Goal: Information Seeking & Learning: Learn about a topic

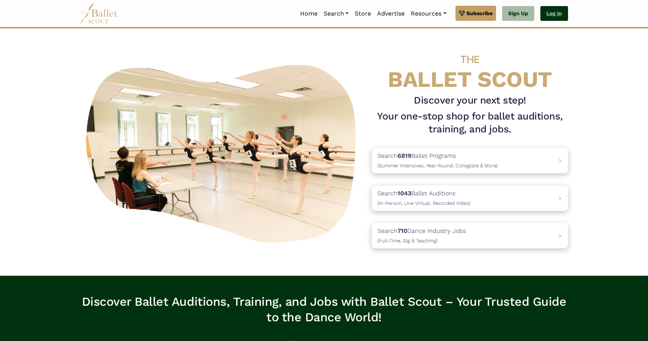
click at [560, 14] on link "Log In" at bounding box center [554, 13] width 28 height 15
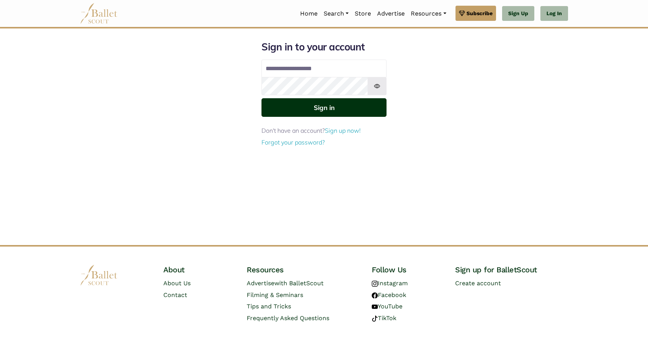
type input "**********"
click at [346, 106] on button "Sign in" at bounding box center [323, 107] width 125 height 19
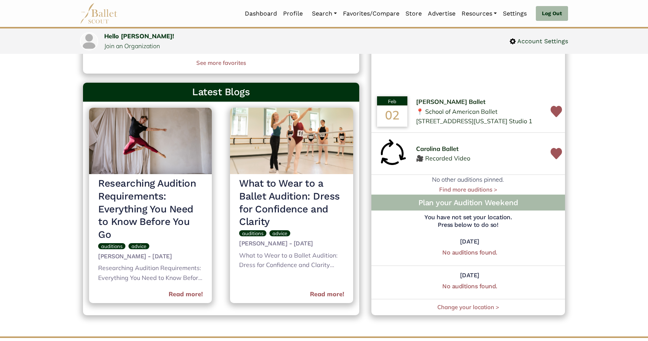
scroll to position [312, 0]
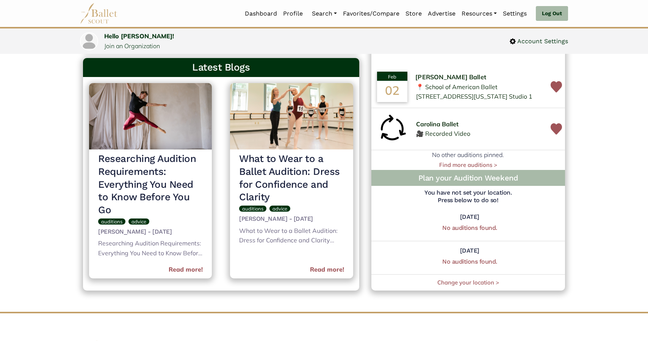
click at [432, 78] on span "[PERSON_NAME] Ballet" at bounding box center [450, 77] width 71 height 10
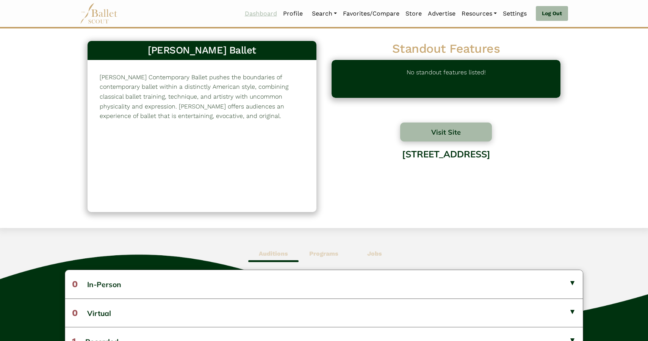
click at [249, 17] on link "Dashboard" at bounding box center [261, 14] width 38 height 16
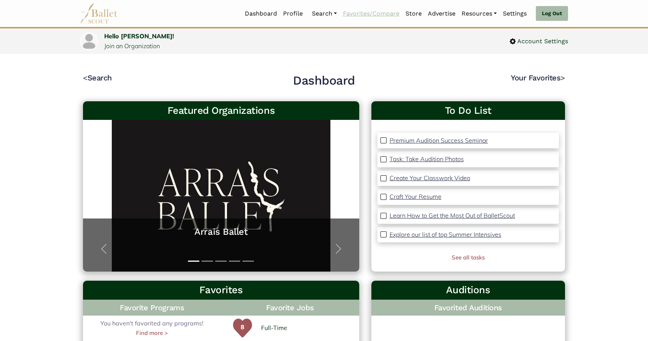
click at [358, 16] on link "Favorites/Compare" at bounding box center [371, 14] width 62 height 16
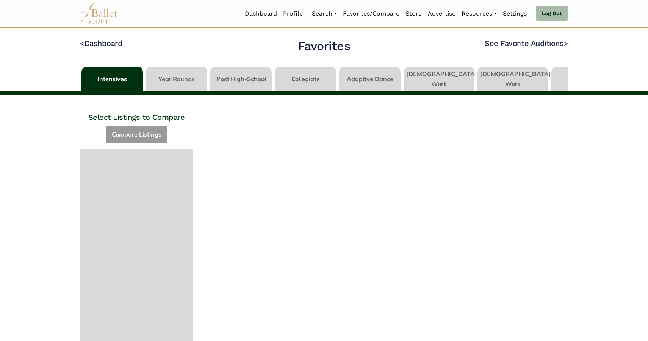
click at [242, 79] on link at bounding box center [240, 78] width 61 height 22
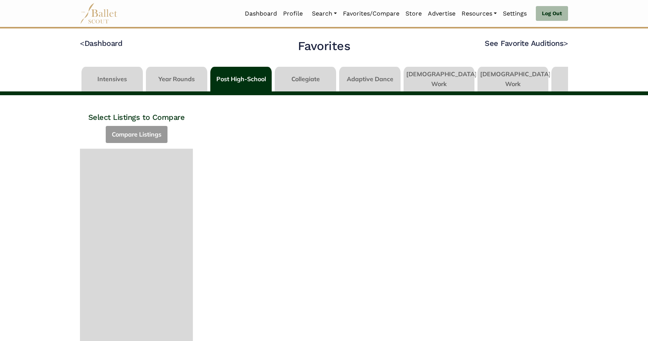
click at [310, 77] on link at bounding box center [305, 78] width 61 height 22
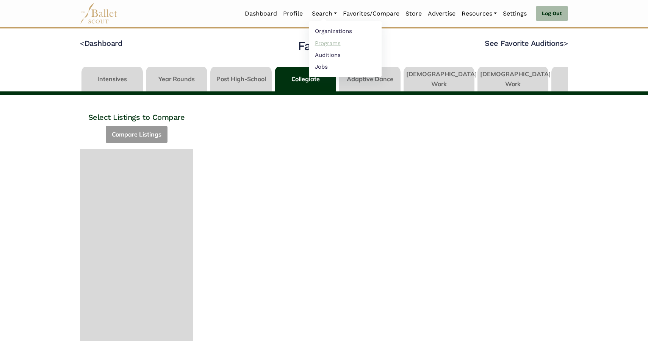
click at [316, 42] on link "Programs" at bounding box center [345, 43] width 73 height 12
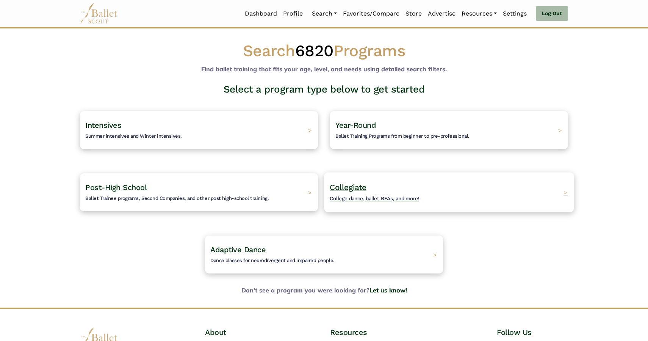
click at [391, 195] on h4 "Collegiate College dance, ballet BFAs, and more!" at bounding box center [375, 192] width 90 height 21
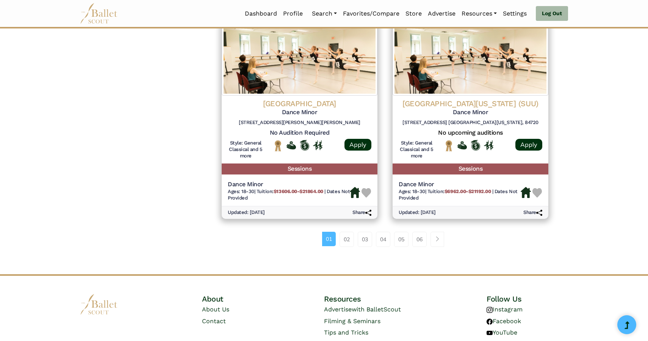
scroll to position [1001, 0]
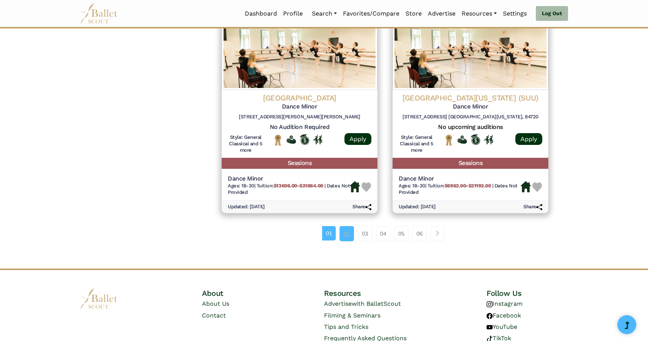
click at [344, 235] on link "02" at bounding box center [346, 233] width 14 height 15
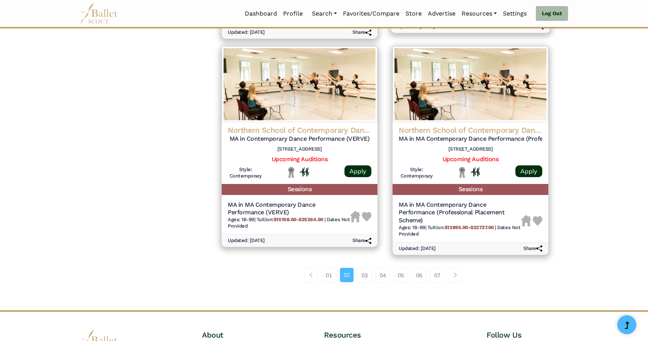
scroll to position [963, 0]
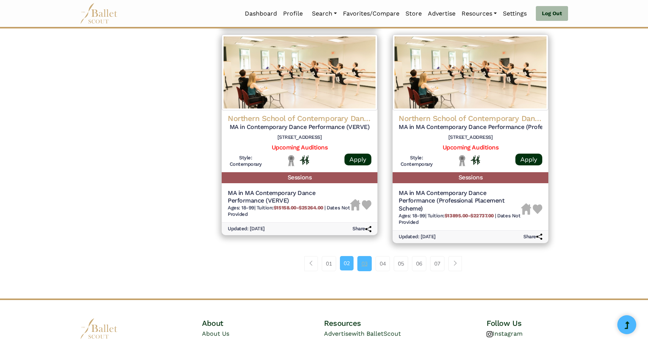
click at [363, 267] on link "03" at bounding box center [364, 263] width 14 height 15
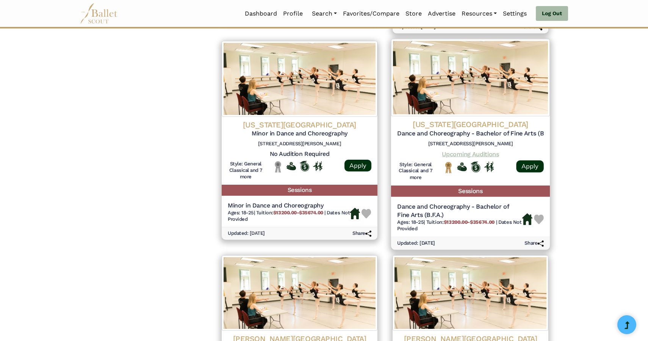
scroll to position [751, 0]
click at [472, 155] on link "Upcoming Auditions" at bounding box center [470, 153] width 57 height 7
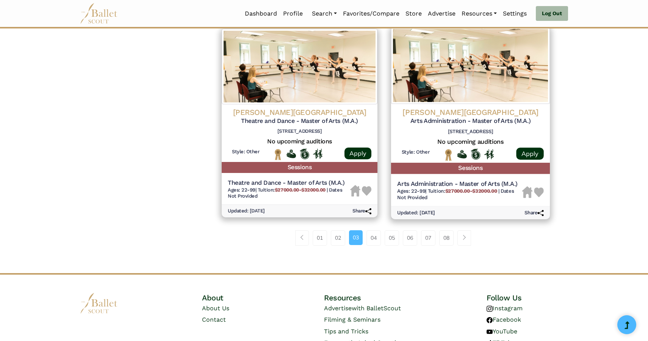
scroll to position [979, 0]
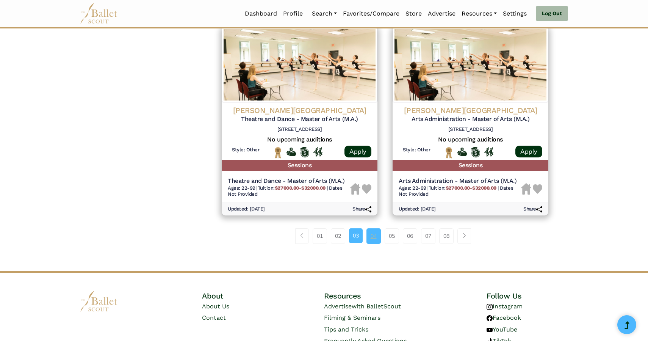
click at [375, 235] on link "04" at bounding box center [373, 235] width 14 height 15
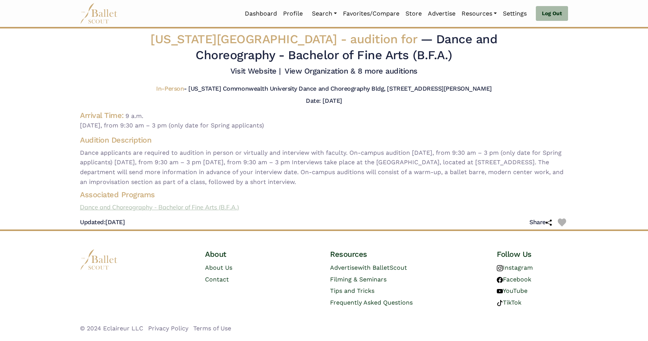
click at [134, 208] on link "Dance and Choreography - Bachelor of Fine Arts (B.F.A.)" at bounding box center [324, 207] width 500 height 10
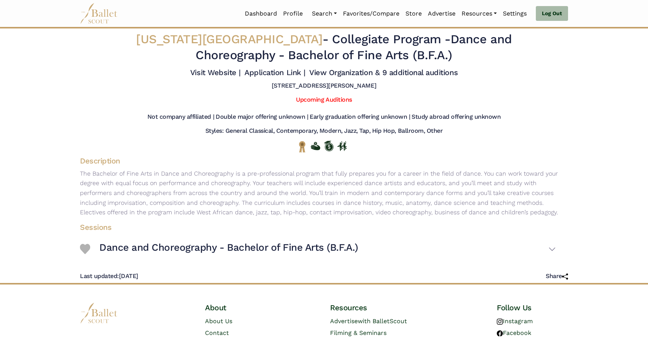
scroll to position [52, 0]
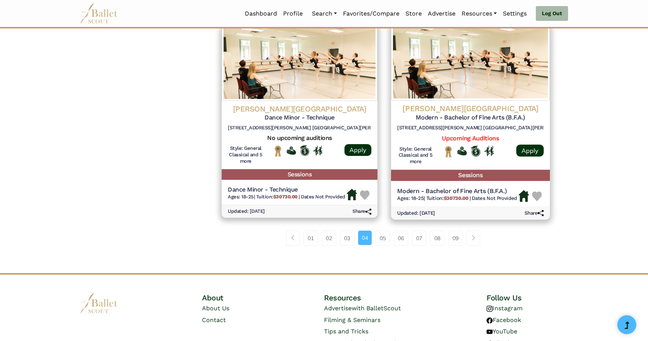
scroll to position [978, 0]
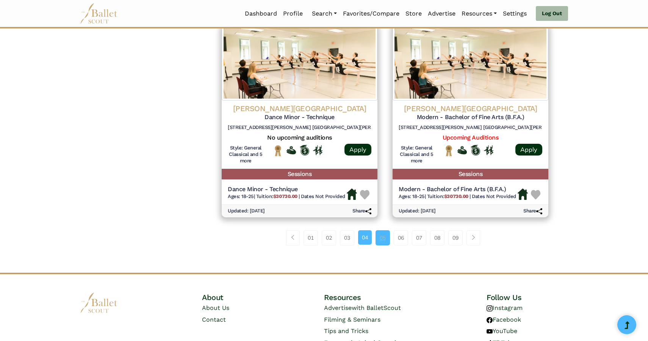
click at [383, 244] on link "05" at bounding box center [382, 237] width 14 height 15
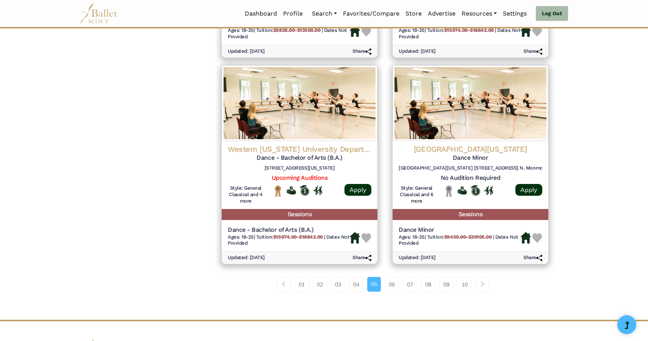
scroll to position [919, 0]
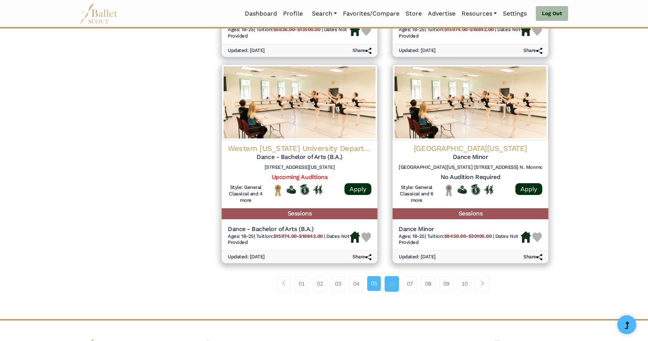
click at [388, 290] on link "06" at bounding box center [391, 283] width 14 height 15
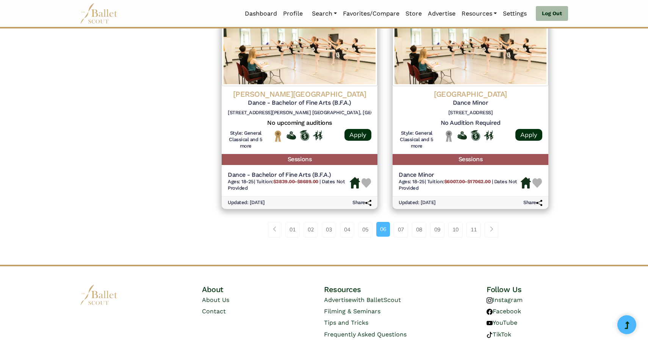
scroll to position [985, 0]
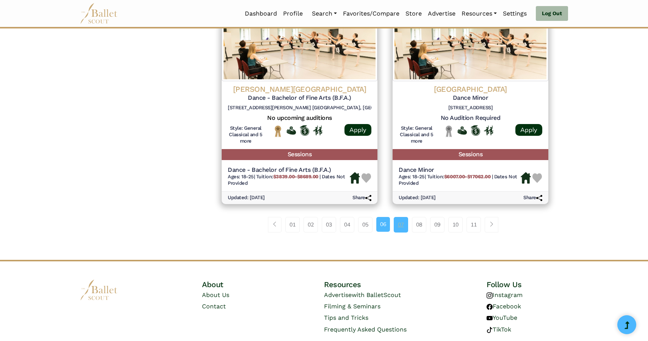
click at [400, 225] on link "07" at bounding box center [401, 224] width 14 height 15
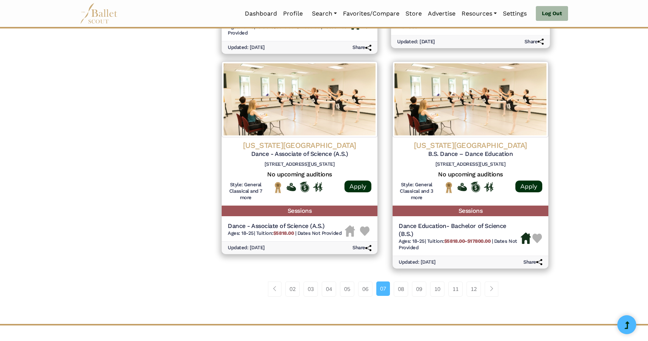
scroll to position [938, 0]
click at [402, 292] on link "08" at bounding box center [401, 288] width 14 height 15
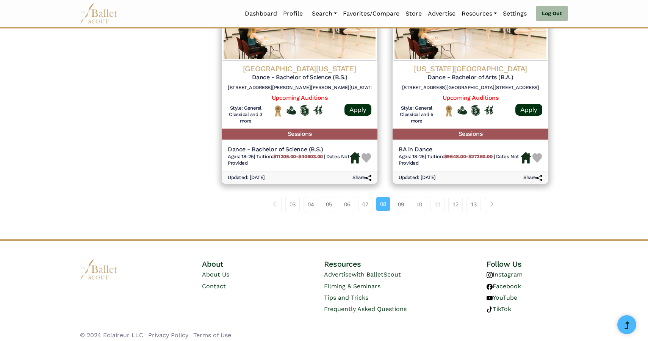
scroll to position [1022, 0]
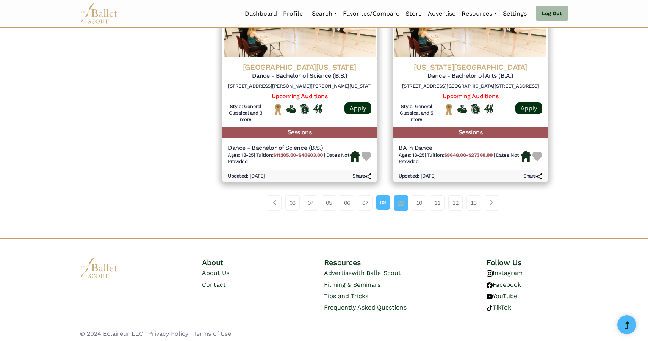
click at [399, 206] on link "09" at bounding box center [401, 202] width 14 height 15
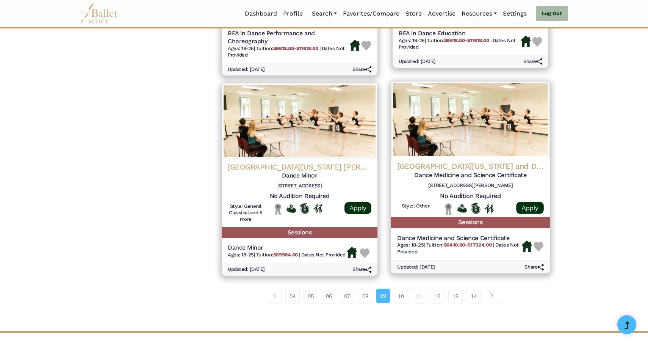
scroll to position [915, 0]
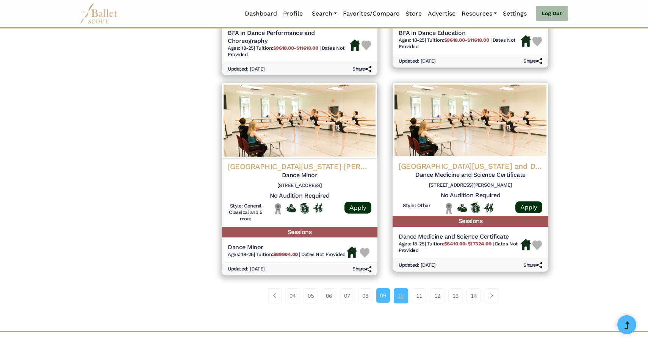
click at [401, 299] on link "10" at bounding box center [401, 295] width 14 height 15
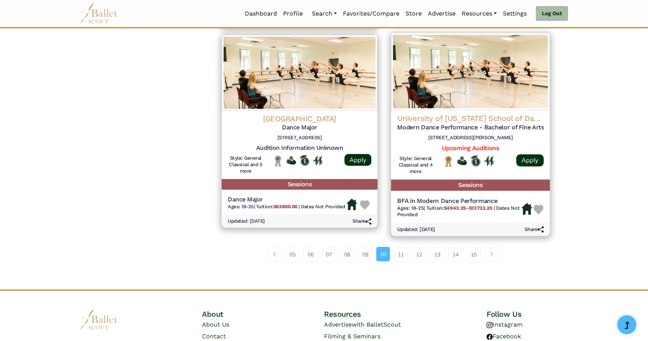
scroll to position [967, 0]
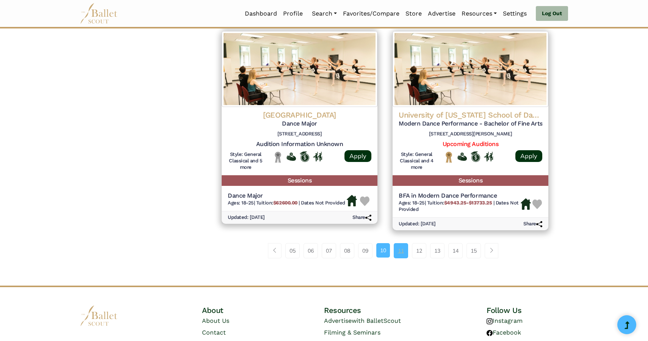
click at [403, 256] on link "11" at bounding box center [401, 250] width 14 height 15
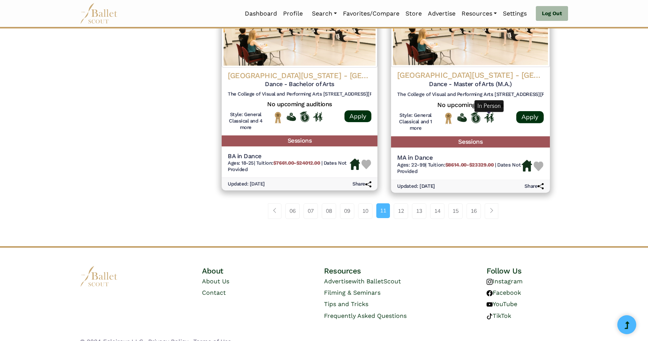
scroll to position [1012, 0]
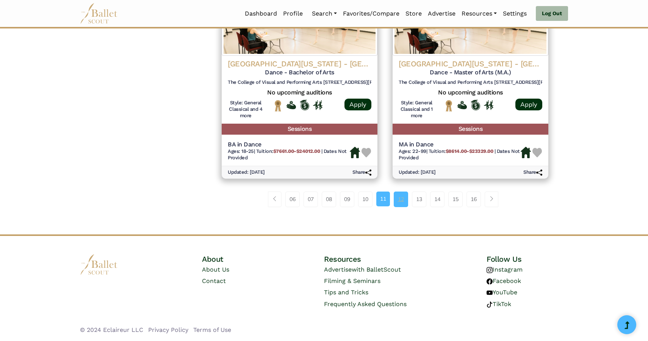
click at [403, 201] on link "12" at bounding box center [401, 198] width 14 height 15
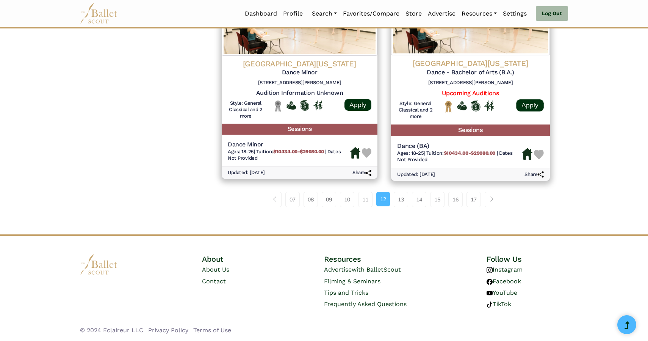
scroll to position [1028, 0]
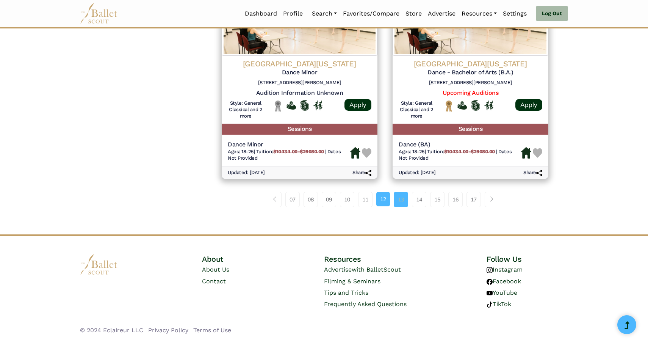
click at [399, 198] on link "13" at bounding box center [401, 199] width 14 height 15
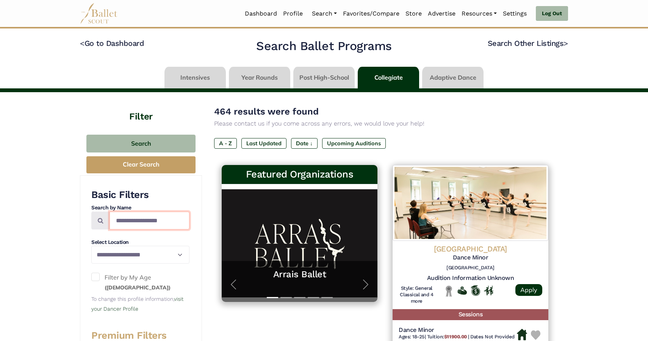
click at [147, 217] on input "Search by names..." at bounding box center [149, 220] width 80 height 18
type input "*******"
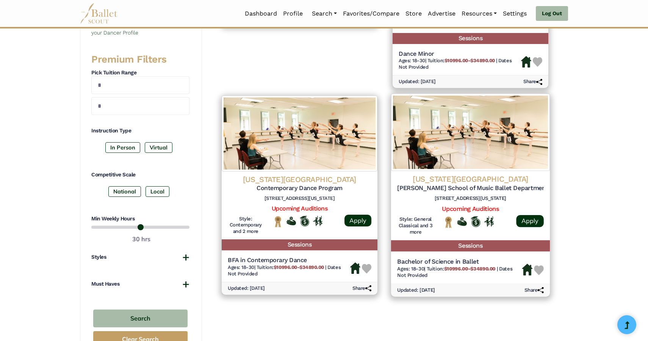
scroll to position [288, 0]
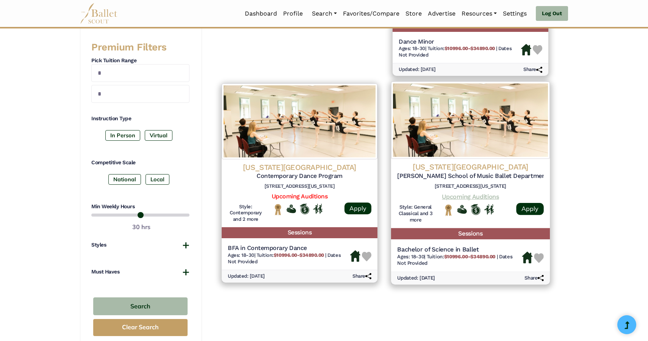
click at [478, 197] on link "Upcoming Auditions" at bounding box center [470, 195] width 57 height 7
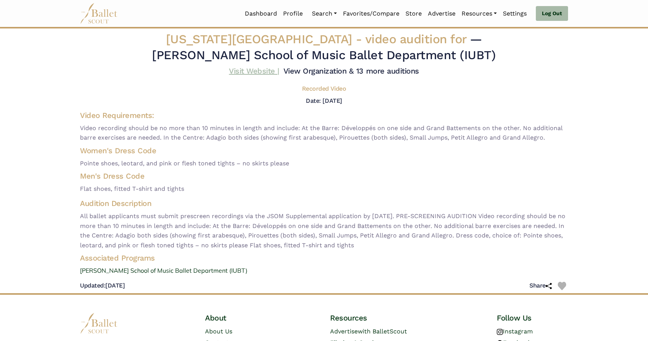
click at [252, 73] on link "Visit Website |" at bounding box center [254, 70] width 50 height 9
